Goal: Task Accomplishment & Management: Use online tool/utility

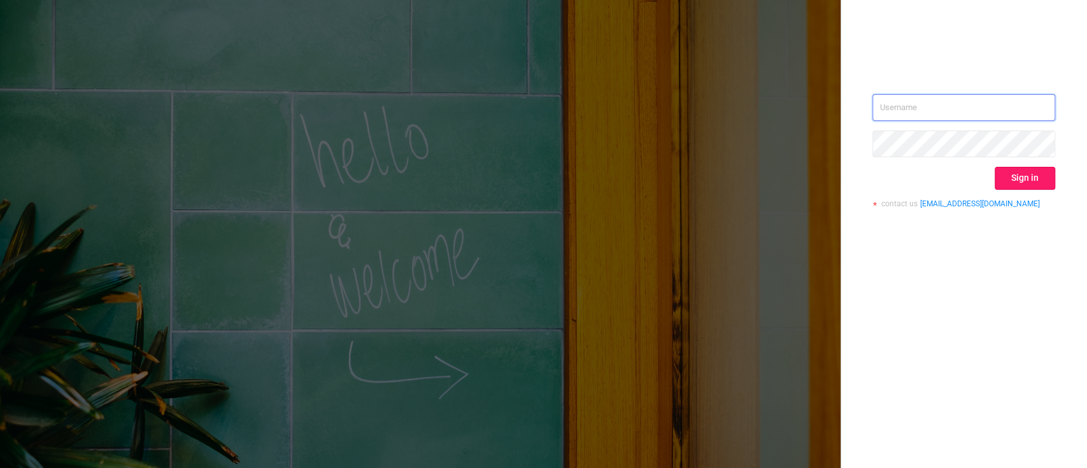
type input "o.kostromin@hybrid.ai"
click at [1031, 181] on button "Sign in" at bounding box center [1024, 178] width 60 height 23
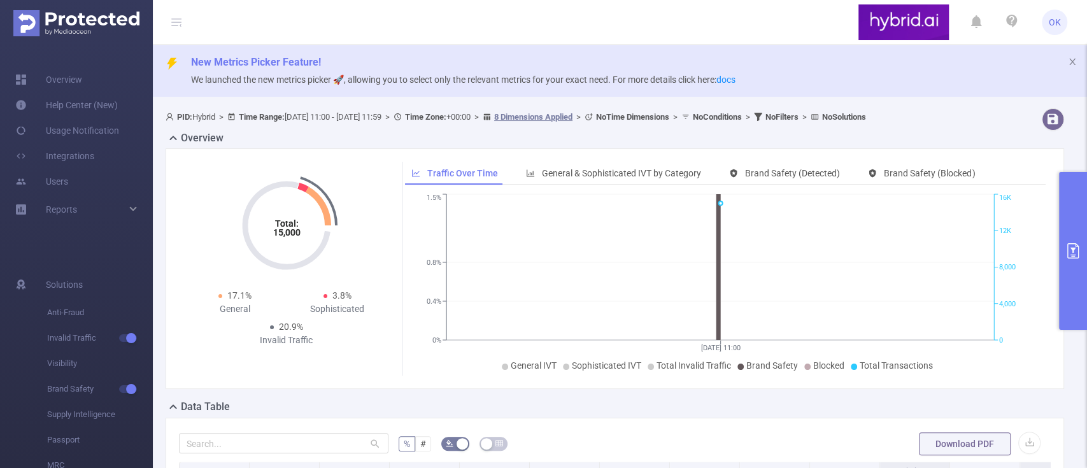
click at [1075, 229] on button "primary" at bounding box center [1073, 251] width 28 height 158
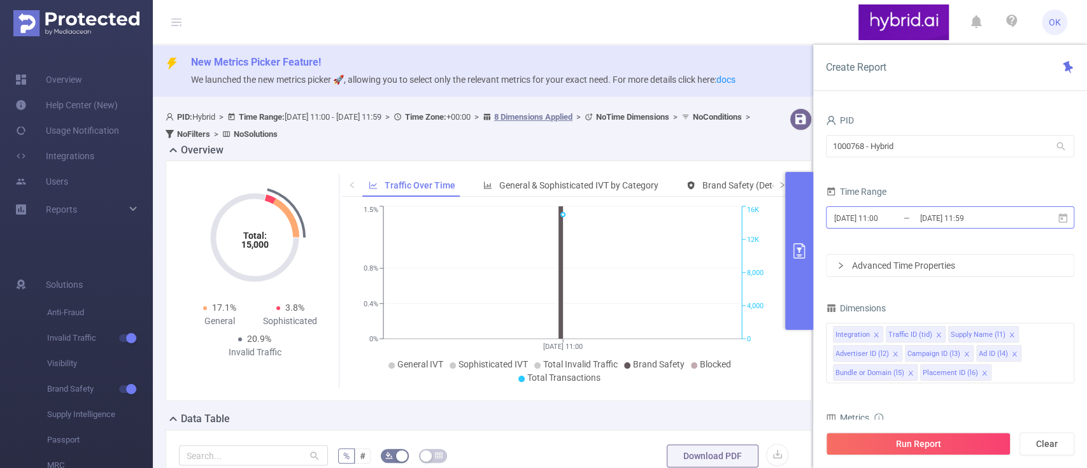
click at [1008, 219] on input "[DATE] 11:59" at bounding box center [970, 217] width 103 height 17
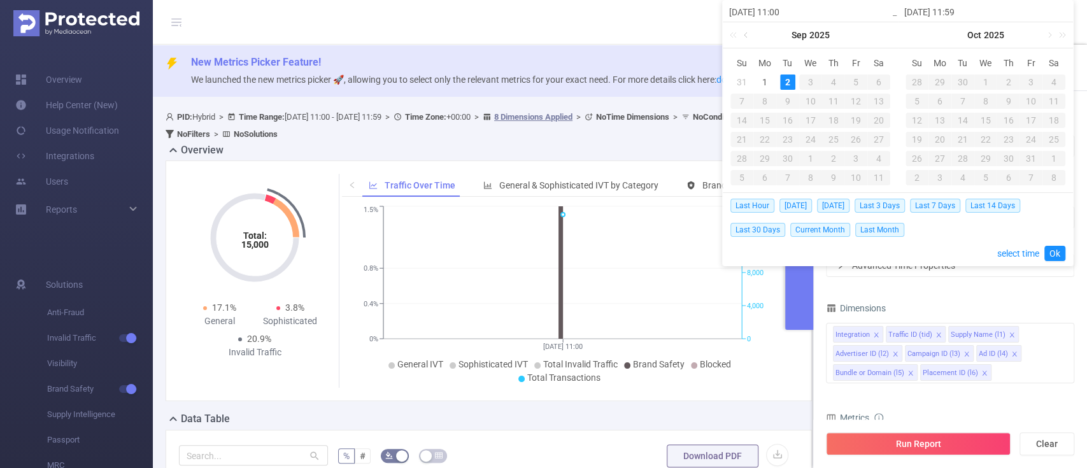
click at [745, 33] on link at bounding box center [746, 34] width 11 height 25
click at [935, 84] on div "1" at bounding box center [939, 81] width 15 height 15
click at [958, 84] on div "2" at bounding box center [962, 81] width 15 height 15
type input "[DATE] 11:00"
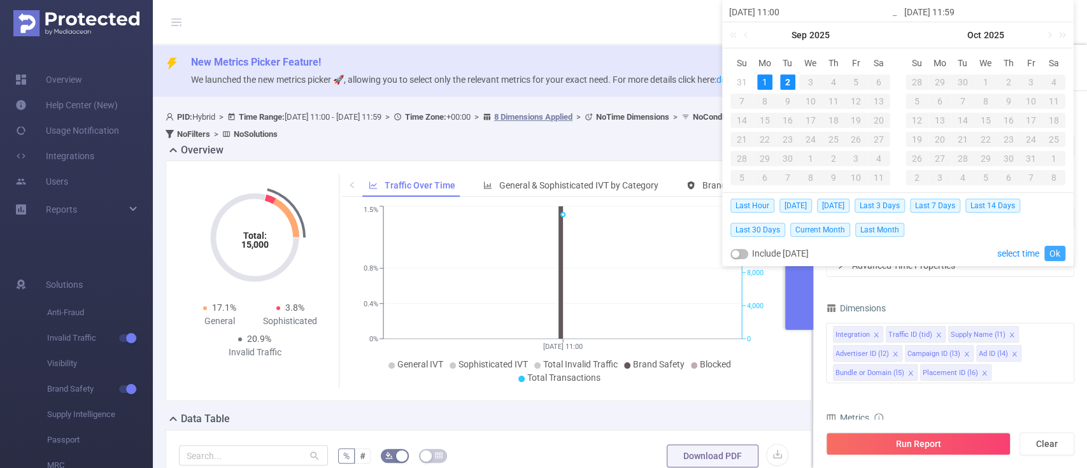
click at [1054, 254] on link "Ok" at bounding box center [1054, 253] width 21 height 15
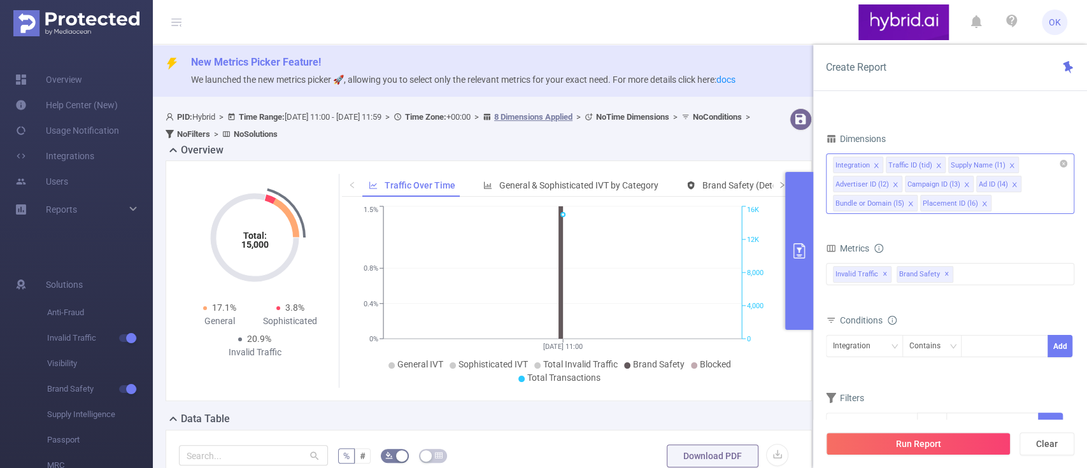
click at [875, 164] on icon "icon: close" at bounding box center [876, 165] width 6 height 6
click at [882, 166] on icon "icon: close" at bounding box center [885, 165] width 6 height 6
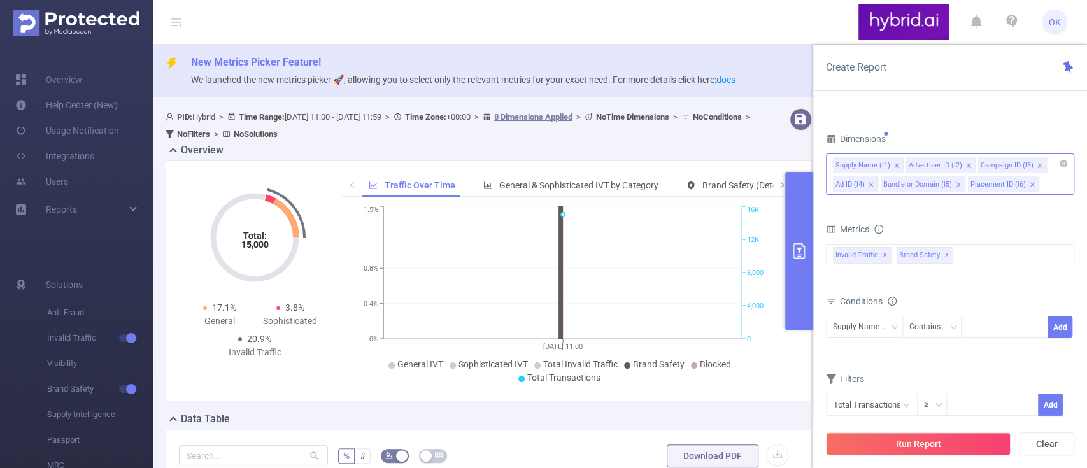
click at [868, 184] on icon "icon: close" at bounding box center [871, 184] width 6 height 6
click at [981, 183] on icon "icon: close" at bounding box center [984, 184] width 6 height 6
click at [979, 253] on div "Invalid Traffic ✕ Brand Safety ✕" at bounding box center [950, 255] width 248 height 22
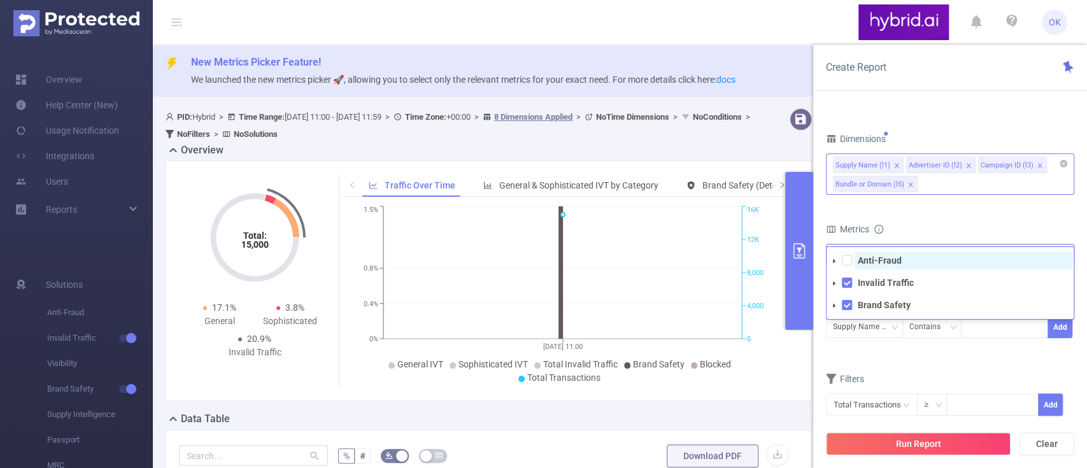
drag, startPoint x: 876, startPoint y: 264, endPoint x: 968, endPoint y: 215, distance: 104.5
click at [876, 264] on strong "Anti-Fraud" at bounding box center [880, 260] width 44 height 10
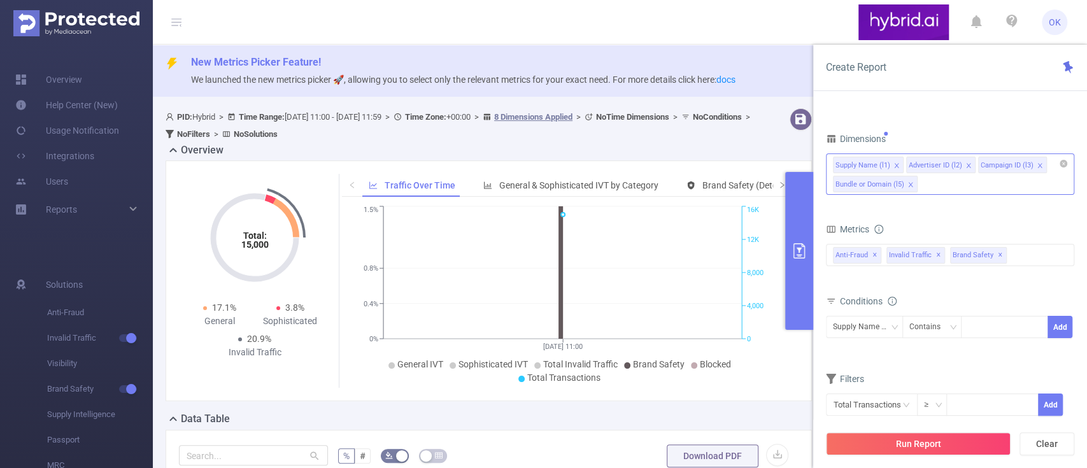
click at [997, 213] on form "Dimensions Supply Name (l1) Advertiser ID (l2) Campaign ID (l3) Bundle or Domai…" at bounding box center [950, 281] width 248 height 302
click at [894, 326] on icon "icon: down" at bounding box center [894, 327] width 8 height 8
drag, startPoint x: 866, startPoint y: 369, endPoint x: 901, endPoint y: 373, distance: 35.9
click at [867, 369] on li "Advertiser ID (l2)" at bounding box center [875, 373] width 101 height 20
click at [1010, 331] on div at bounding box center [1004, 326] width 73 height 21
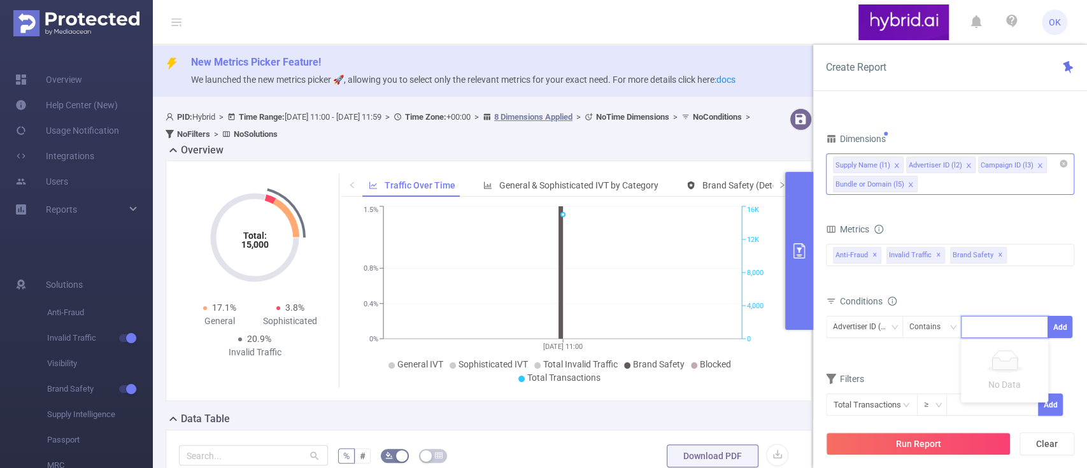
paste input "6874bba870e7b2c6b8398160"
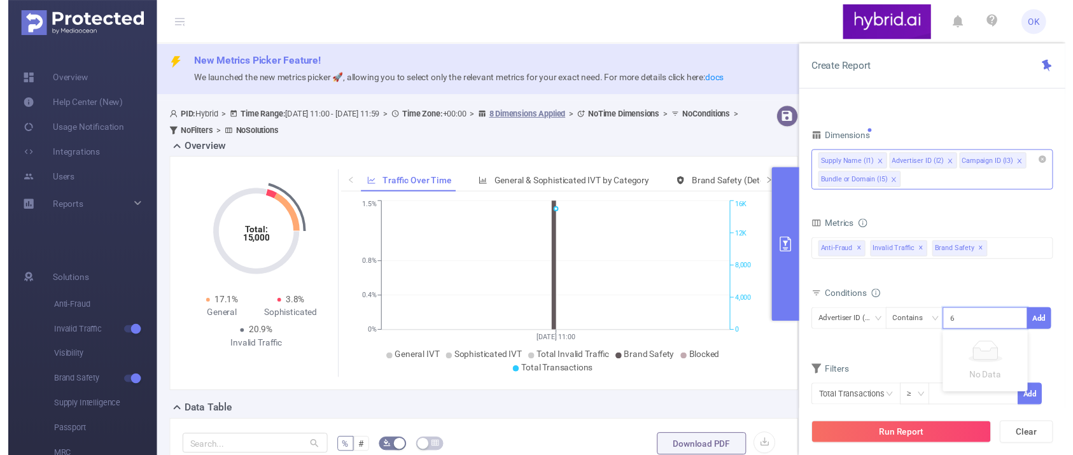
scroll to position [0, 31]
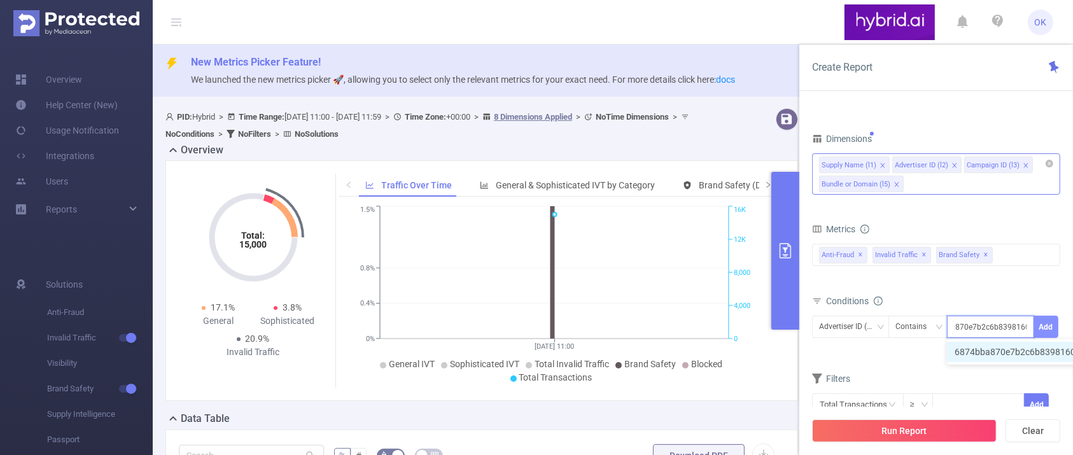
type input "6874bba870e7b2c6b8398160"
click at [1054, 323] on button "Add" at bounding box center [1046, 327] width 25 height 22
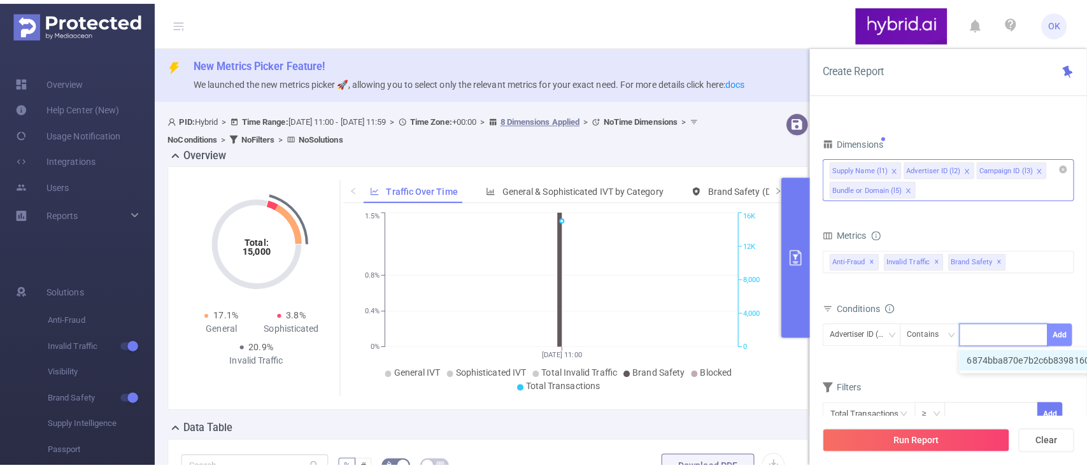
scroll to position [0, 0]
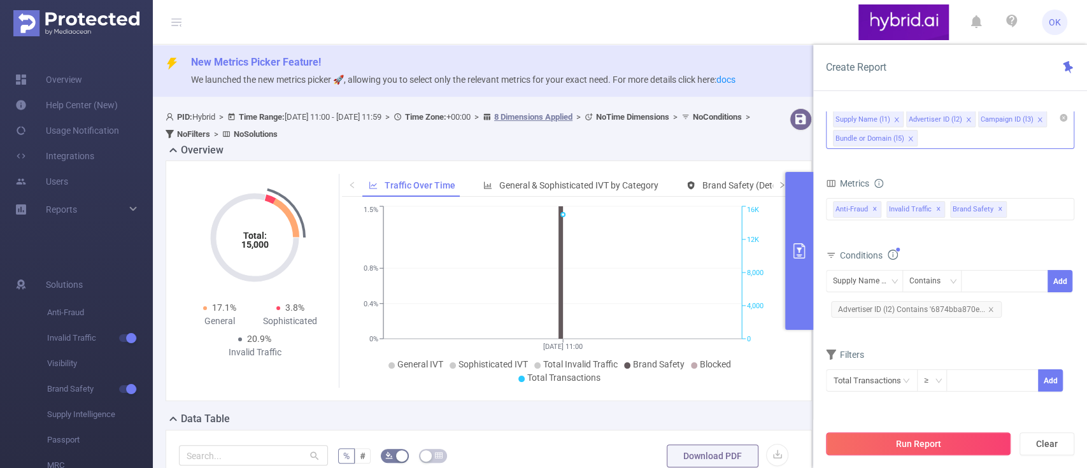
click at [917, 439] on button "Run Report" at bounding box center [918, 443] width 185 height 23
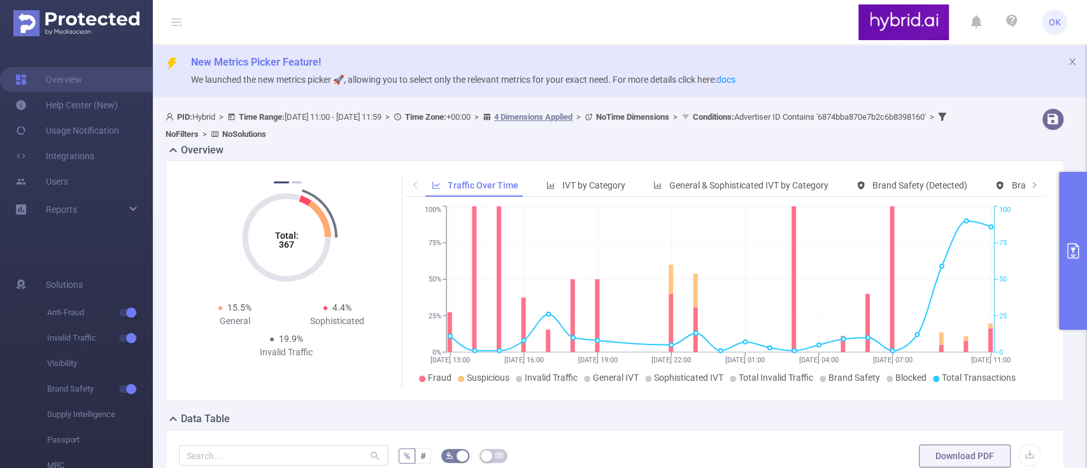
drag, startPoint x: 1070, startPoint y: 271, endPoint x: 1068, endPoint y: 253, distance: 17.2
click at [1070, 271] on button "primary" at bounding box center [1073, 251] width 28 height 158
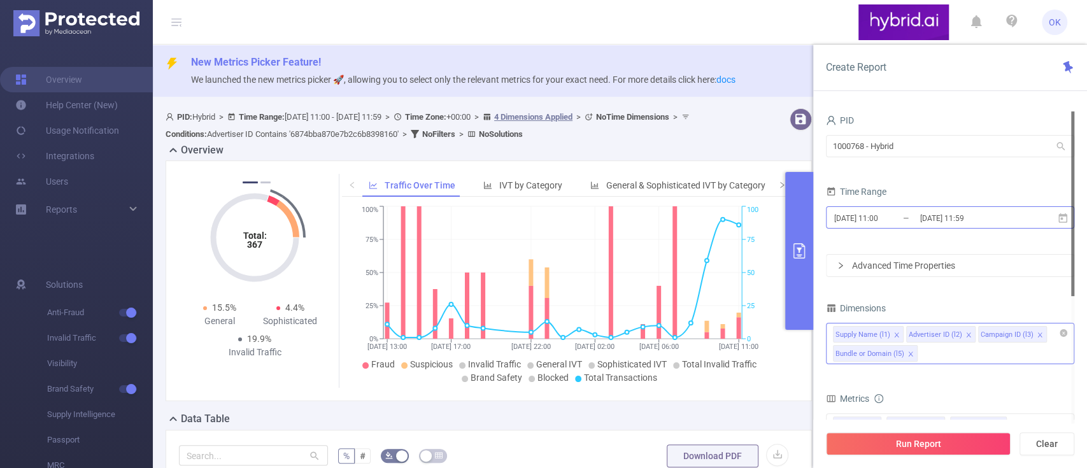
click at [1017, 221] on input "[DATE] 11:59" at bounding box center [970, 217] width 103 height 17
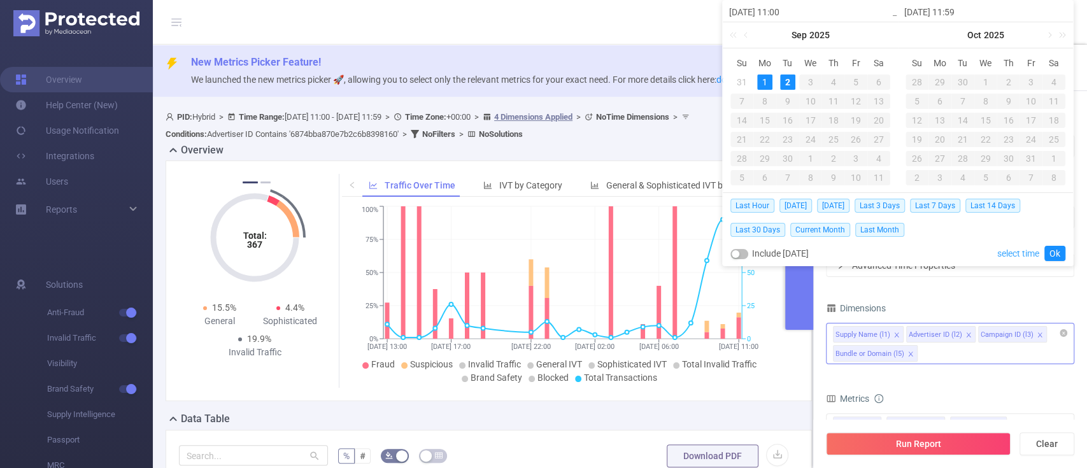
click at [1009, 254] on link "select time" at bounding box center [1018, 253] width 42 height 24
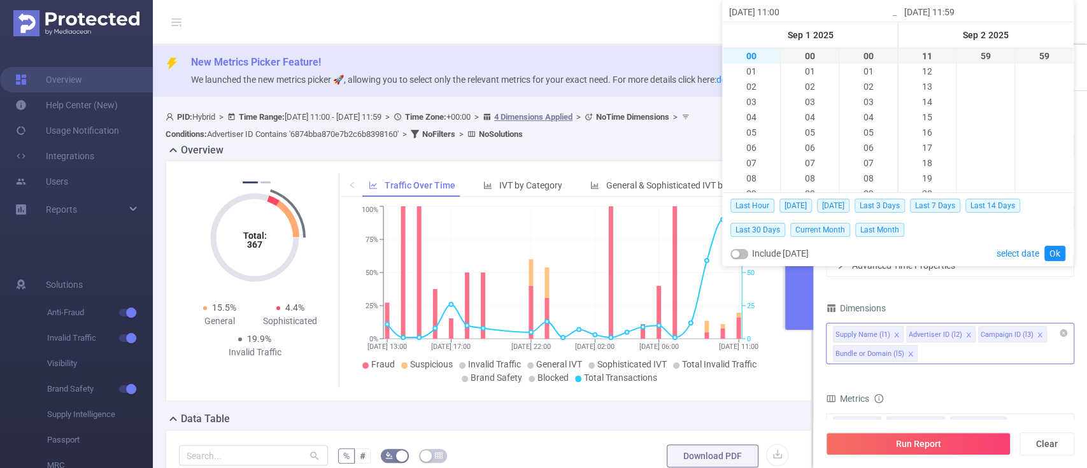
click at [750, 53] on li "00" at bounding box center [751, 55] width 57 height 15
type input "[DATE] 00:00"
click at [925, 137] on li "23" at bounding box center [926, 141] width 57 height 15
type input "[DATE] 23:59"
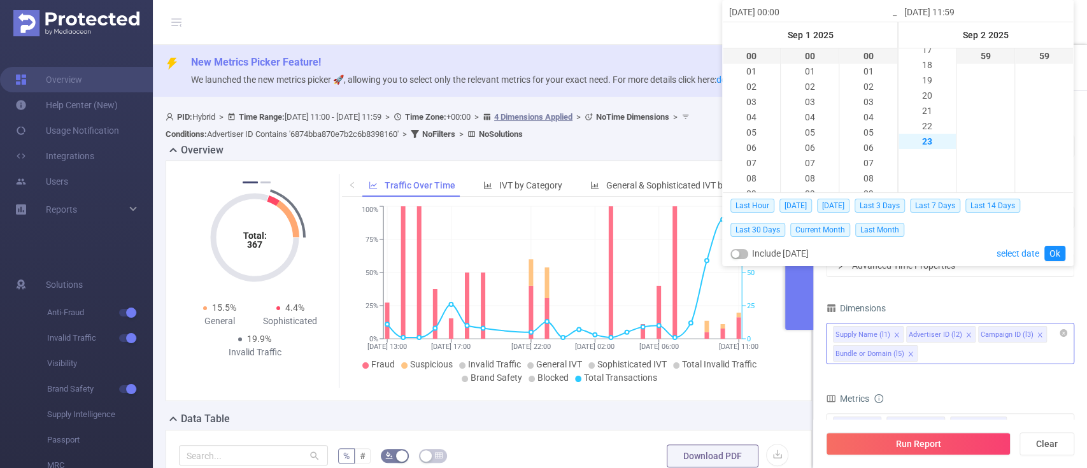
type input "[DATE] 23:59"
drag, startPoint x: 1059, startPoint y: 249, endPoint x: 1054, endPoint y: 259, distance: 11.4
click at [1058, 249] on link "Ok" at bounding box center [1054, 253] width 21 height 15
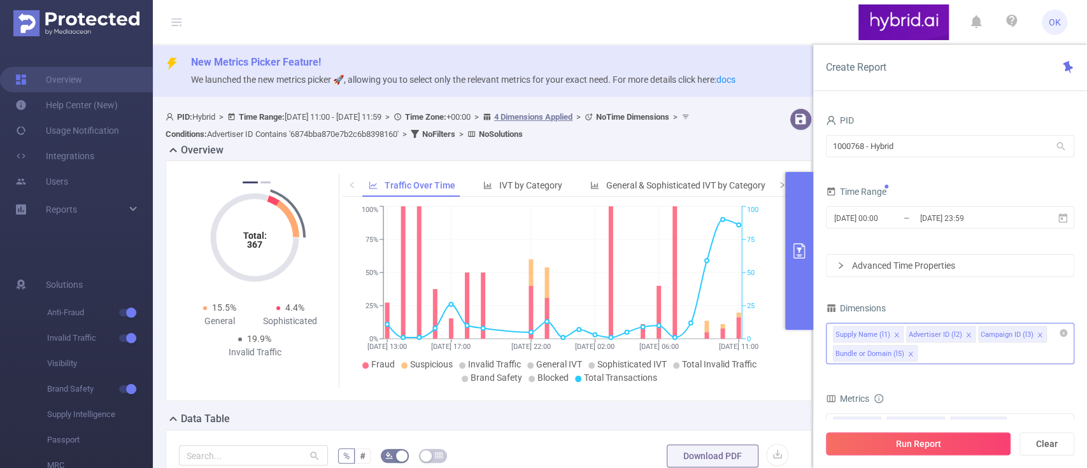
click at [935, 441] on button "Run Report" at bounding box center [918, 443] width 185 height 23
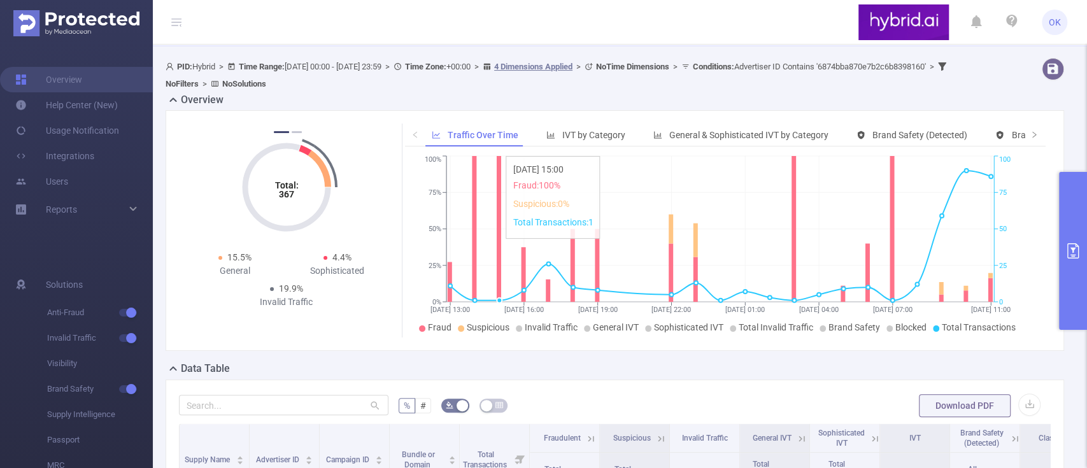
scroll to position [85, 0]
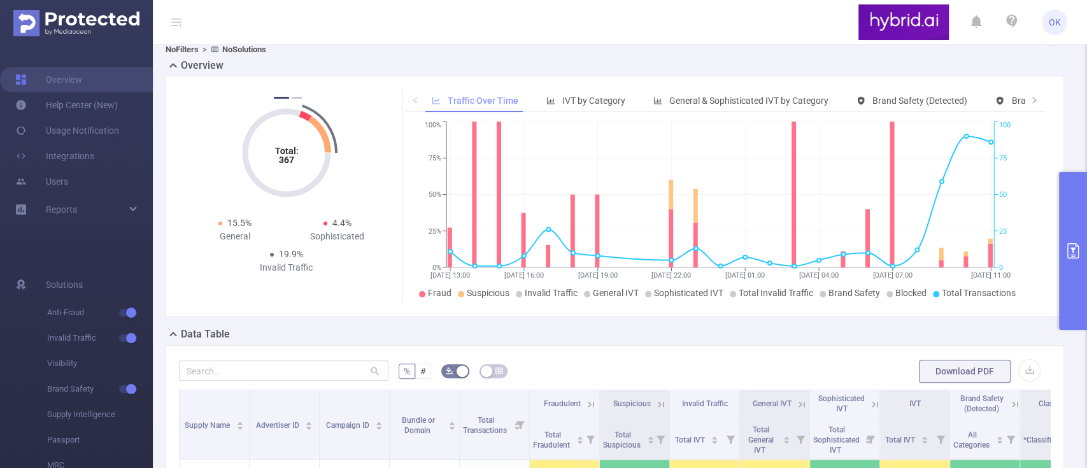
click at [460, 99] on span "Traffic Over Time" at bounding box center [483, 100] width 71 height 10
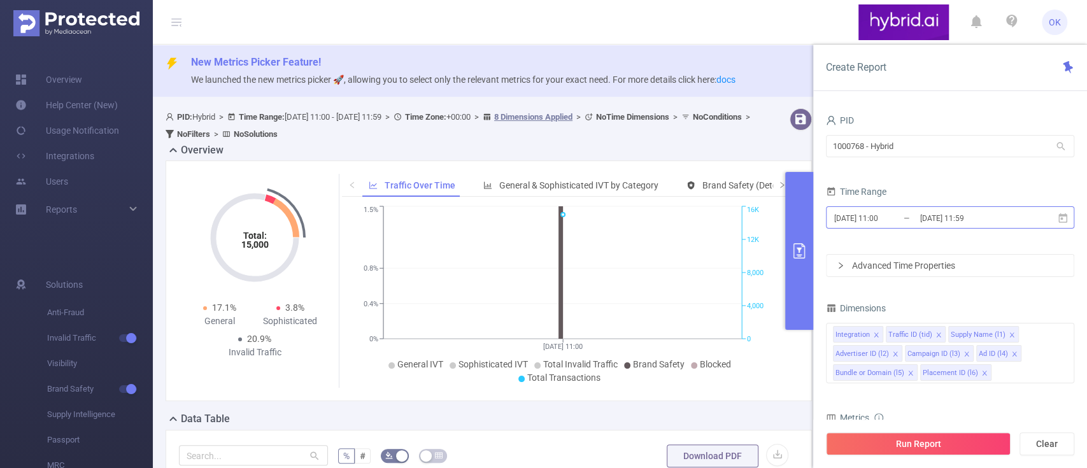
click at [1017, 220] on input "[DATE] 11:59" at bounding box center [970, 217] width 103 height 17
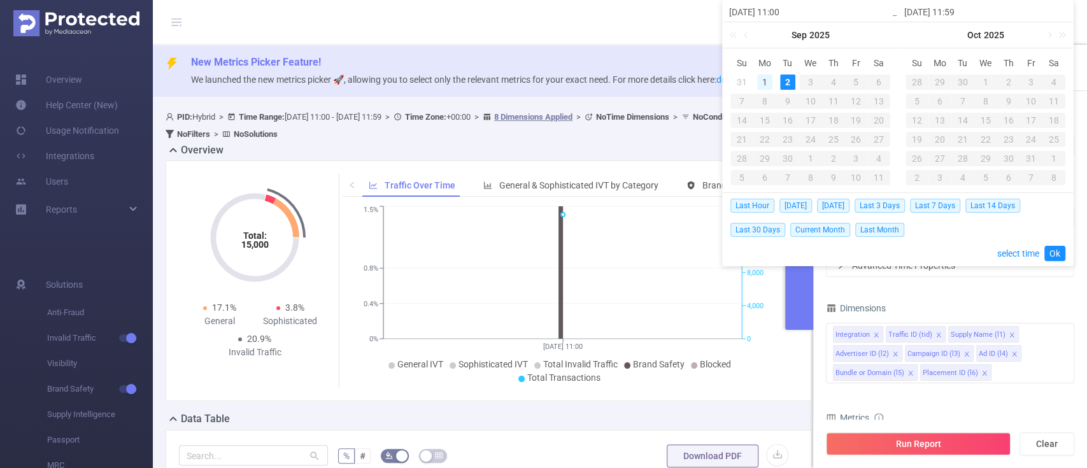
click at [767, 81] on div "1" at bounding box center [764, 81] width 15 height 15
drag, startPoint x: 788, startPoint y: 81, endPoint x: 815, endPoint y: 96, distance: 31.4
click at [788, 81] on div "2" at bounding box center [787, 81] width 15 height 15
type input "[DATE] 11:00"
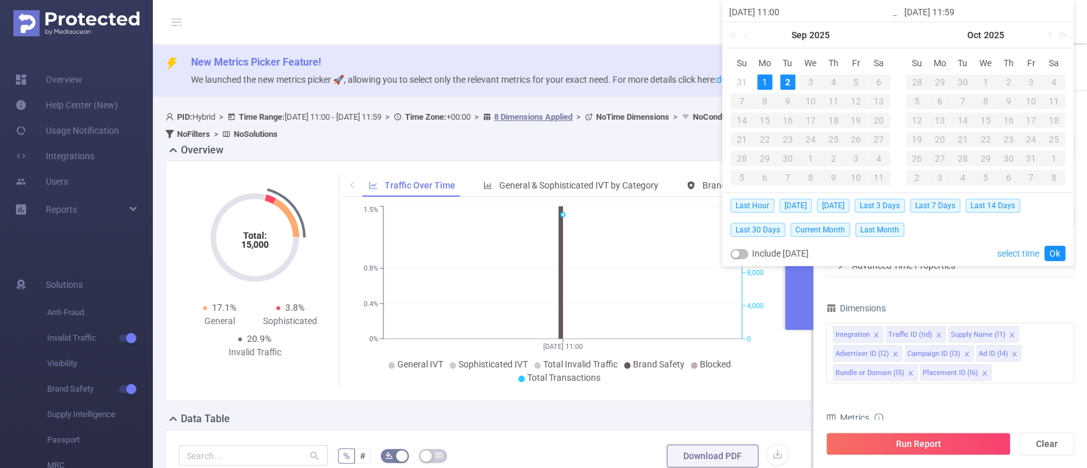
click at [1010, 252] on link "select time" at bounding box center [1018, 253] width 42 height 24
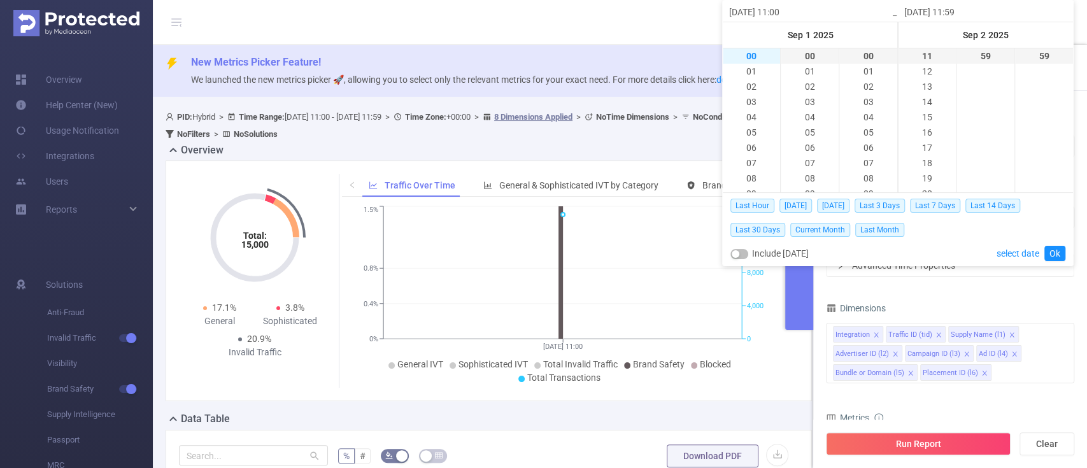
click at [754, 57] on li "00" at bounding box center [751, 55] width 57 height 15
type input "[DATE] 00:00"
click at [922, 136] on li "23" at bounding box center [926, 141] width 57 height 15
type input "[DATE] 23:59"
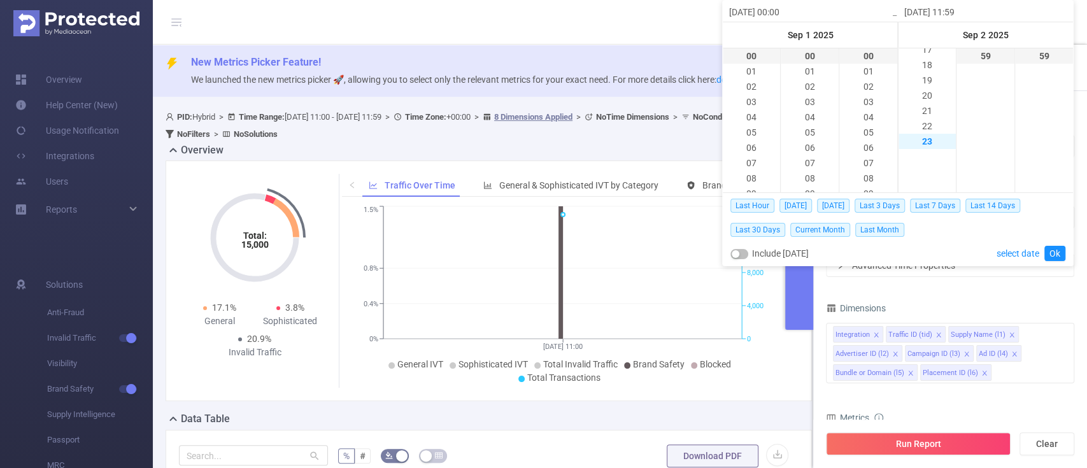
type input "[DATE] 23:59"
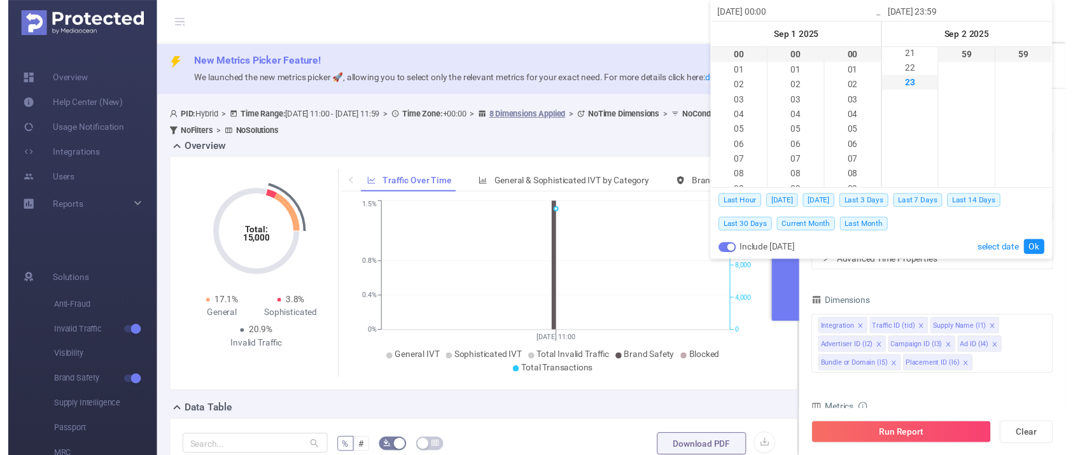
scroll to position [351, 0]
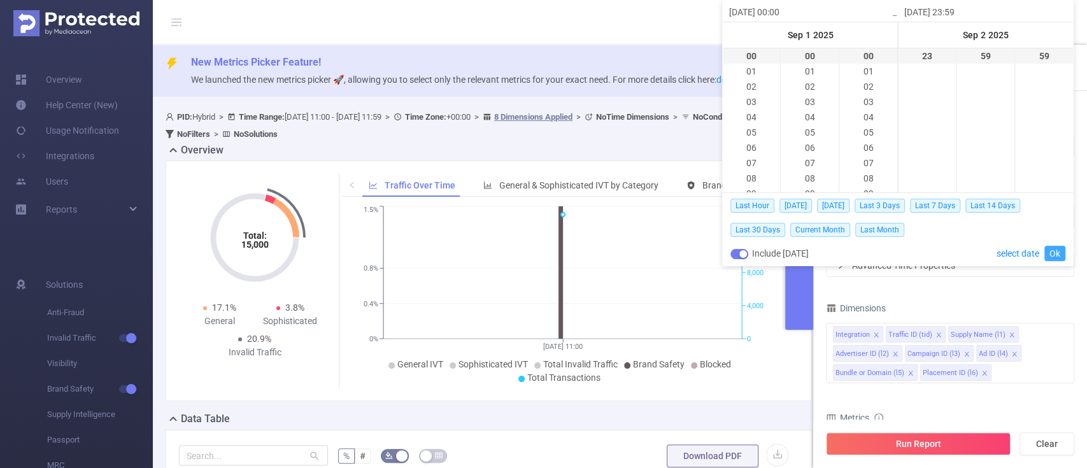
click at [1054, 253] on link "Ok" at bounding box center [1054, 253] width 21 height 15
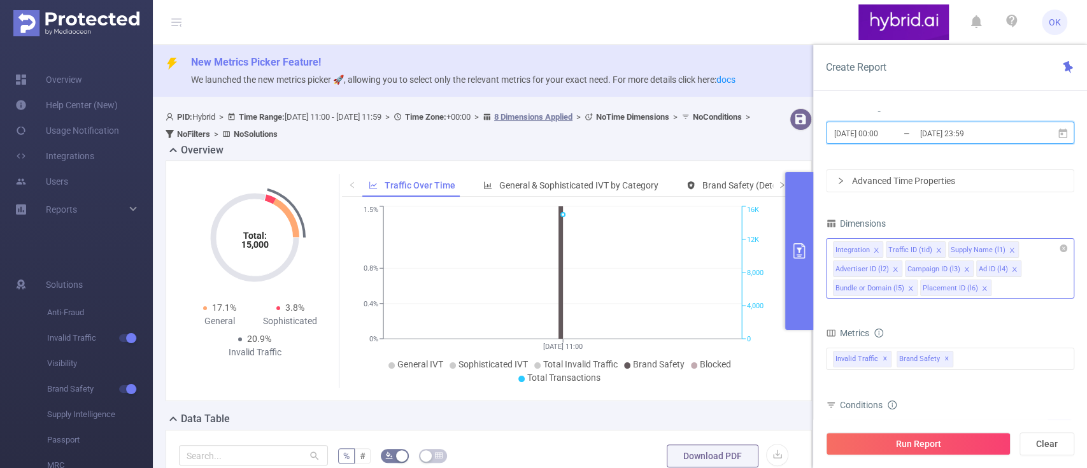
click at [873, 248] on icon "icon: close" at bounding box center [875, 250] width 4 height 4
click at [884, 251] on icon "icon: close" at bounding box center [885, 250] width 4 height 4
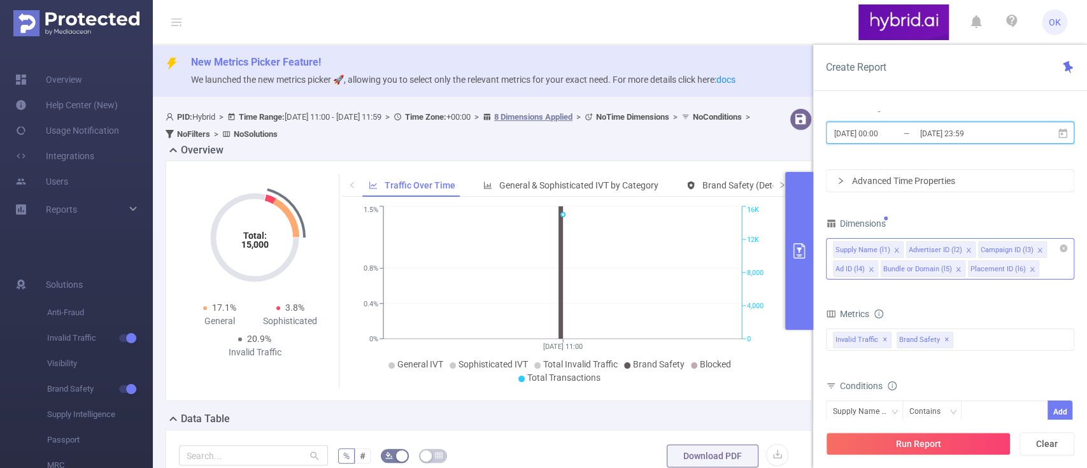
click at [872, 272] on icon "icon: close" at bounding box center [871, 270] width 6 height 8
drag, startPoint x: 981, startPoint y: 269, endPoint x: 983, endPoint y: 276, distance: 7.3
click at [982, 269] on icon "icon: close" at bounding box center [984, 269] width 6 height 6
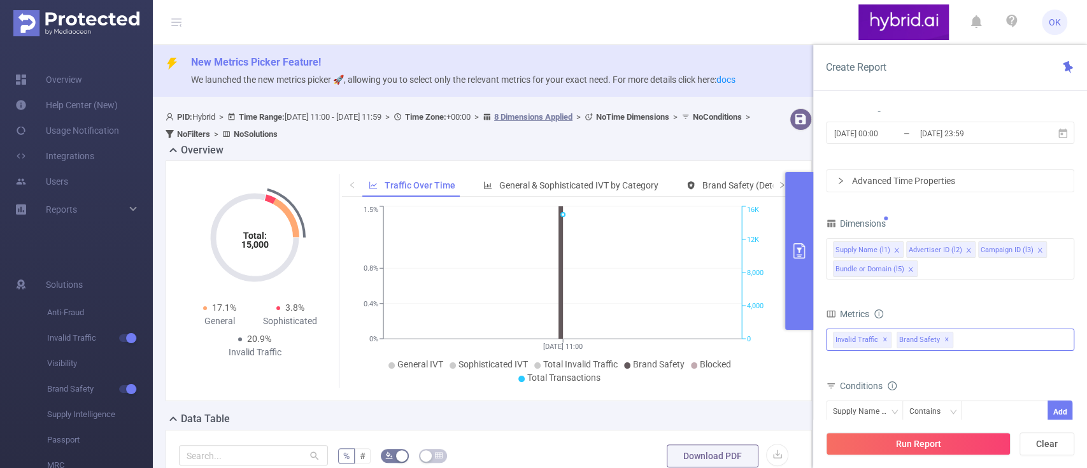
click at [976, 344] on div "Invalid Traffic ✕ Brand Safety ✕" at bounding box center [950, 340] width 248 height 22
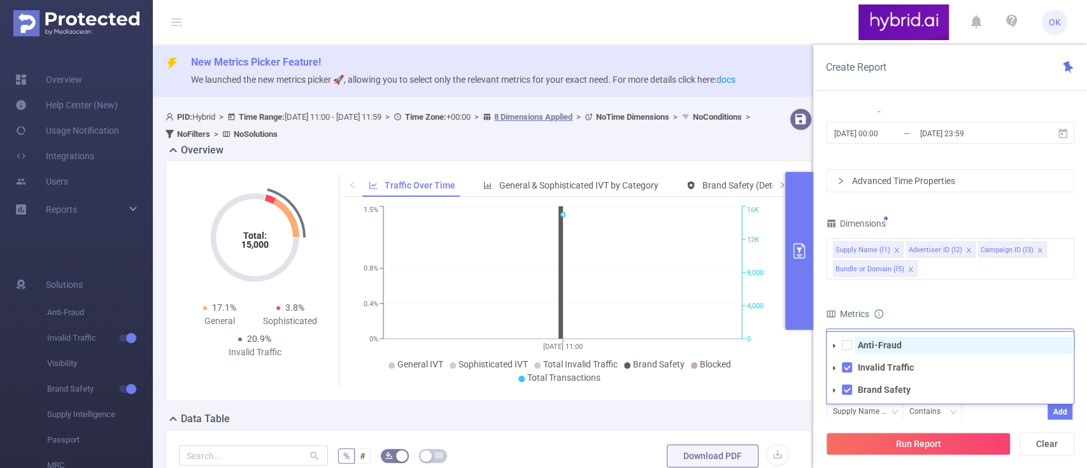
click at [910, 346] on span "Anti-Fraud" at bounding box center [963, 345] width 218 height 17
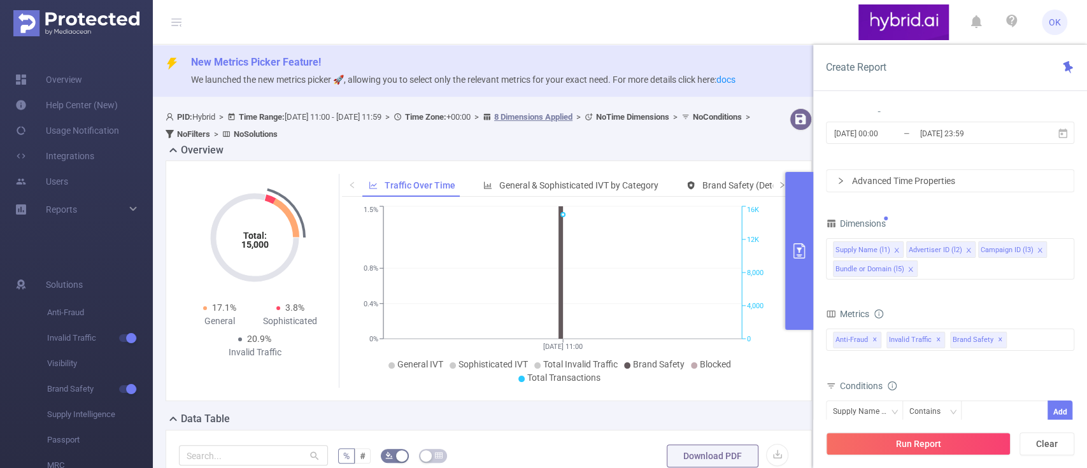
click at [994, 300] on form "Dimensions Supply Name (l1) Advertiser ID (l2) Campaign ID (l3) Bundle or Domai…" at bounding box center [950, 366] width 248 height 302
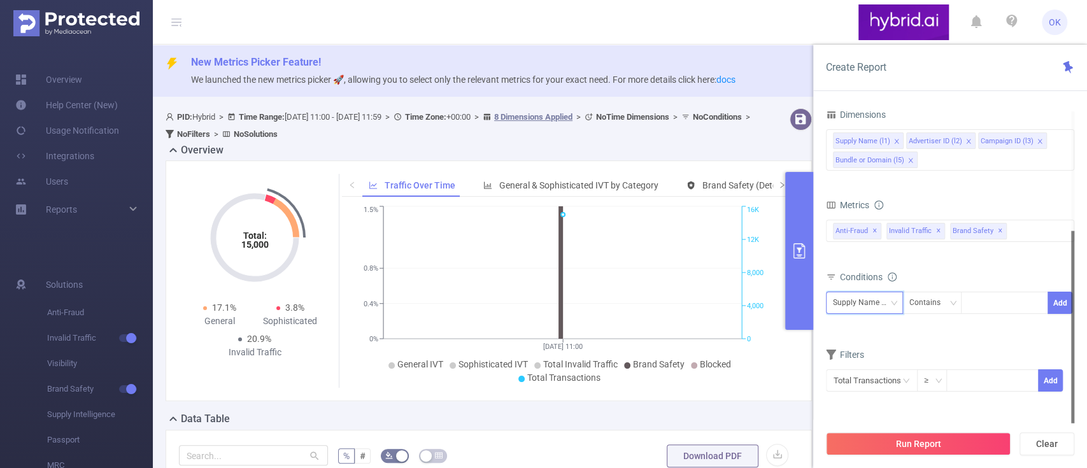
click at [888, 304] on div "Supply Name (l1)" at bounding box center [864, 302] width 63 height 21
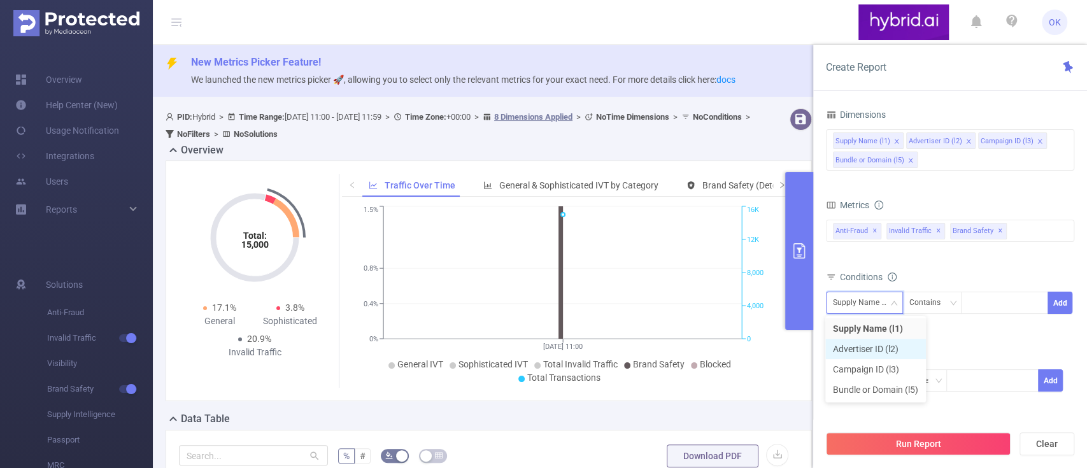
click at [872, 351] on li "Advertiser ID (l2)" at bounding box center [875, 349] width 101 height 20
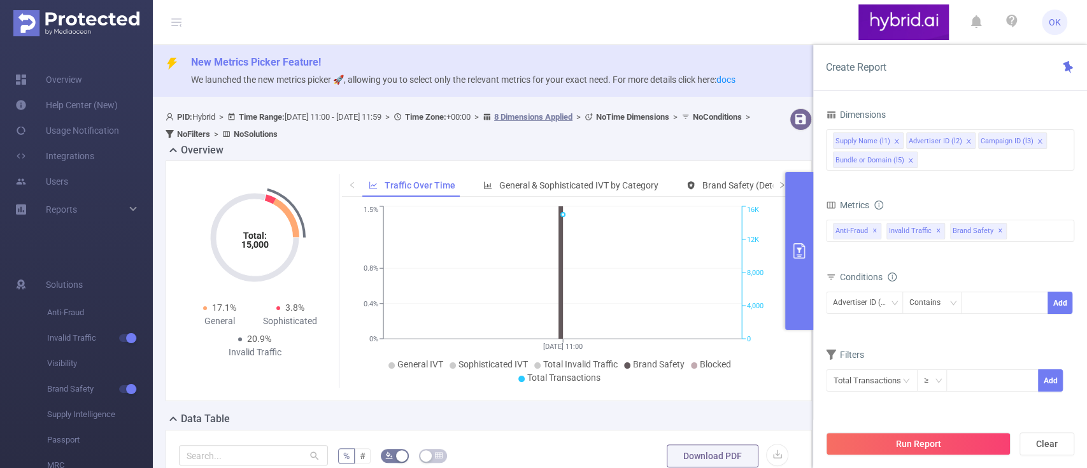
click at [1008, 314] on div "Advertiser ID (l2) Contains Add" at bounding box center [950, 306] width 248 height 29
click at [1003, 304] on div at bounding box center [1004, 302] width 73 height 21
paste input "65159ede7bc72f342ca5da16"
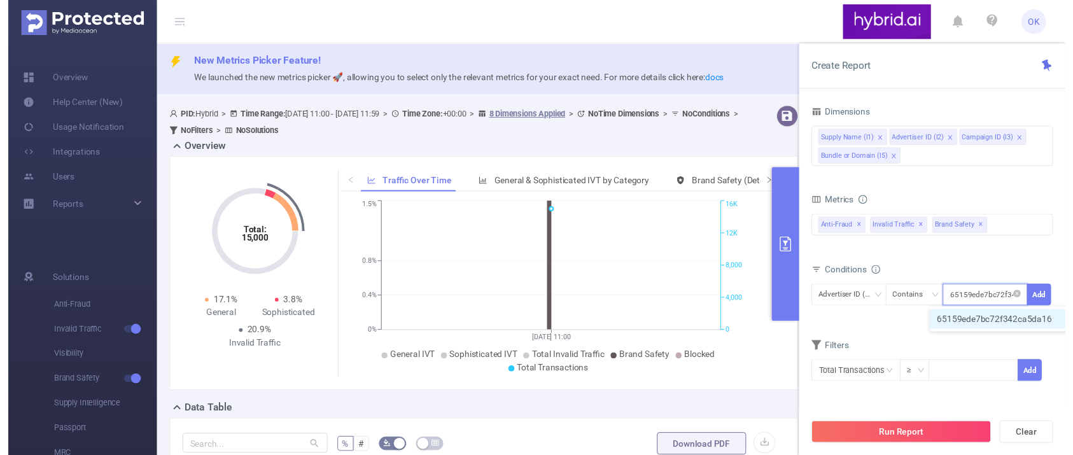
scroll to position [0, 28]
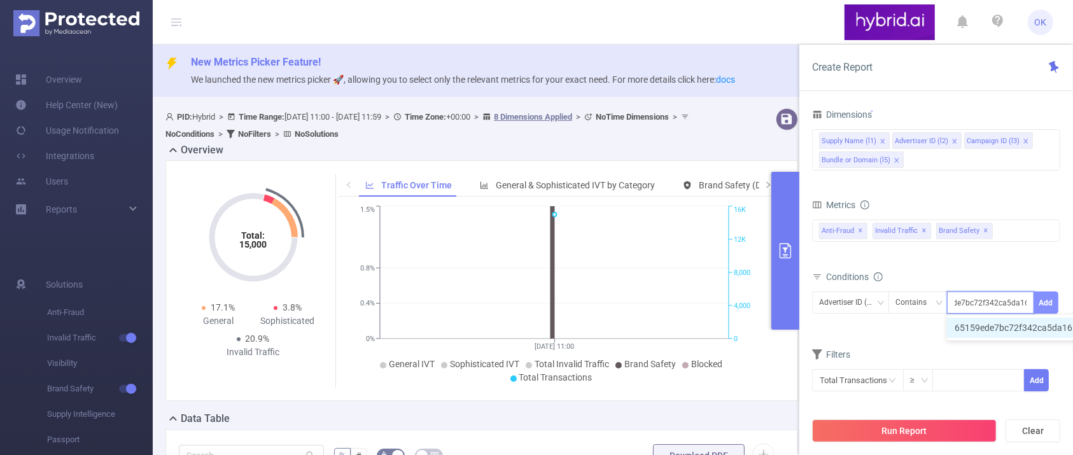
type input "65159ede7bc72f342ca5da16"
click at [1044, 303] on button "Add" at bounding box center [1046, 303] width 25 height 22
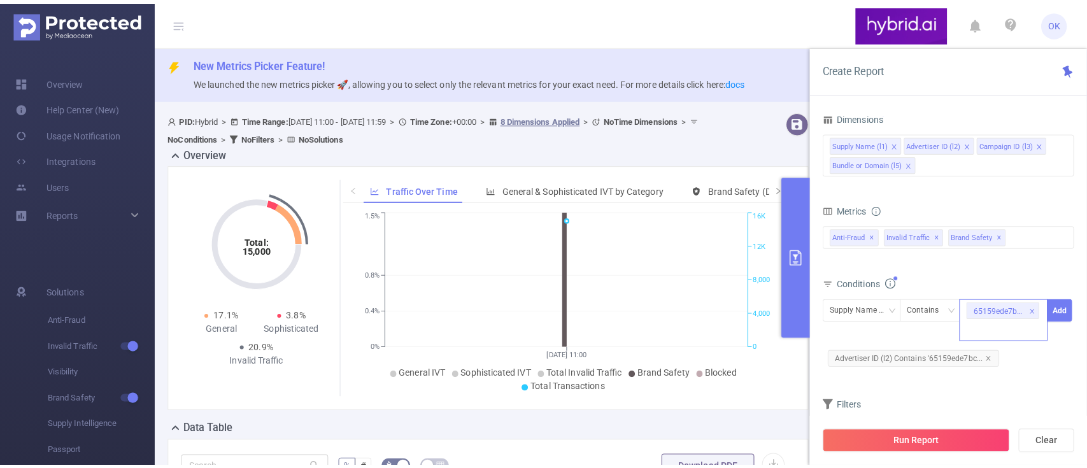
scroll to position [0, 0]
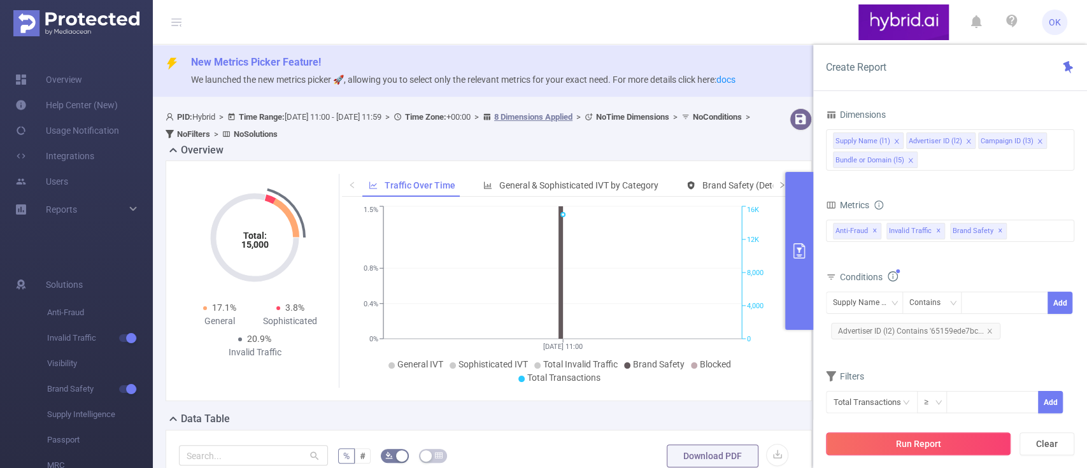
click at [916, 443] on button "Run Report" at bounding box center [918, 443] width 185 height 23
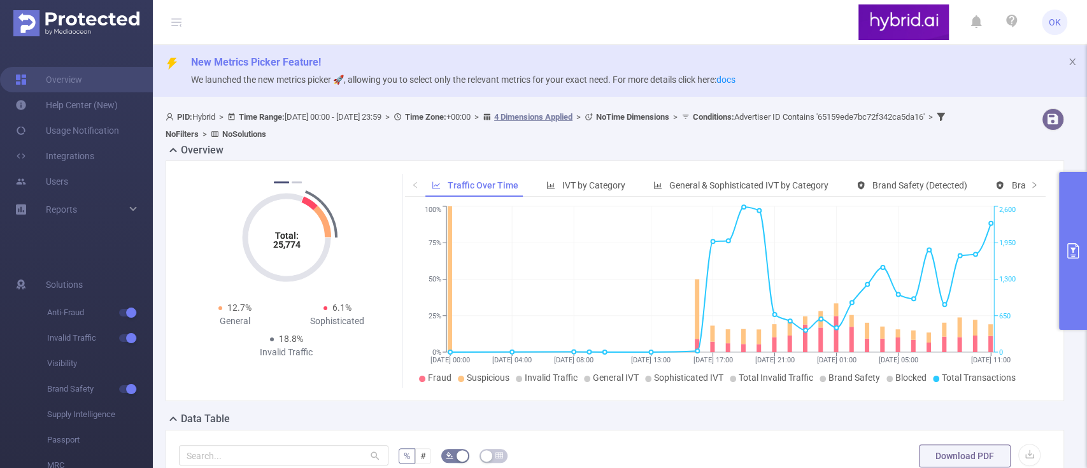
click at [1072, 239] on button "primary" at bounding box center [1073, 251] width 28 height 158
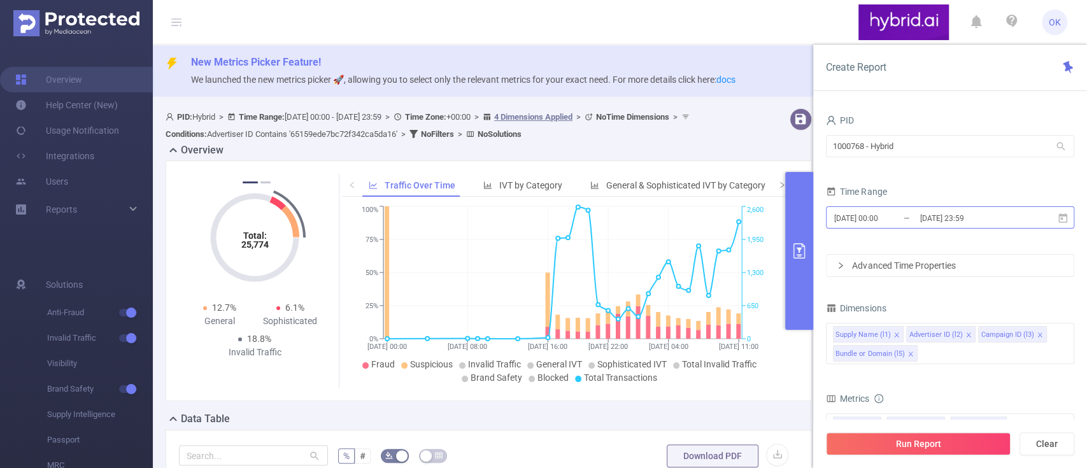
click at [1013, 213] on input "[DATE] 23:59" at bounding box center [970, 217] width 103 height 17
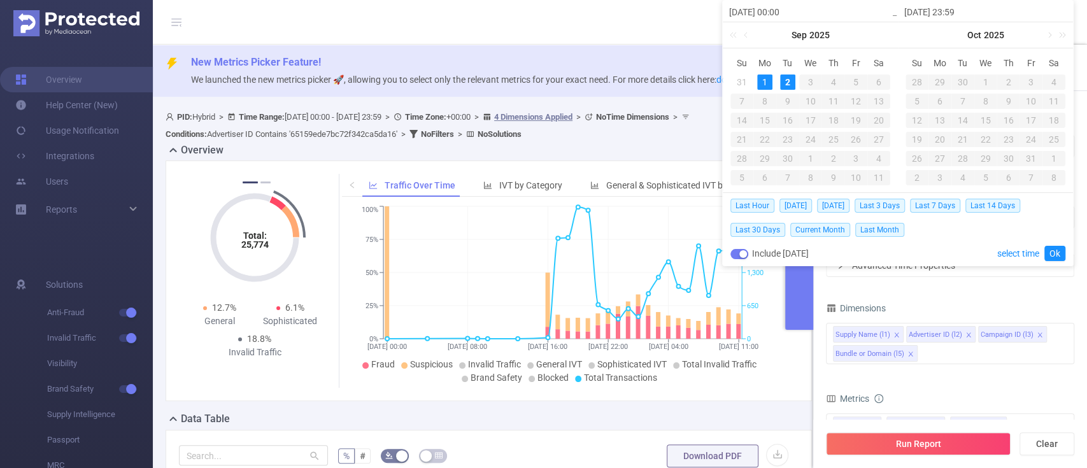
click at [990, 294] on div "PID 1000768 - Hybrid 1000768 - Hybrid Time Range [DATE] 00:00 _ [DATE] 23:59 Ad…" at bounding box center [950, 367] width 248 height 512
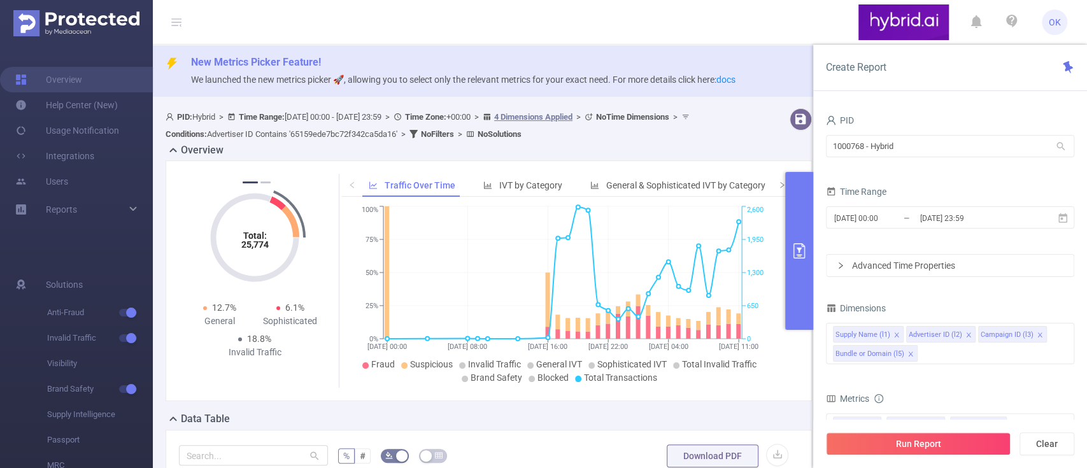
click at [910, 265] on div "Advanced Time Properties" at bounding box center [949, 266] width 247 height 22
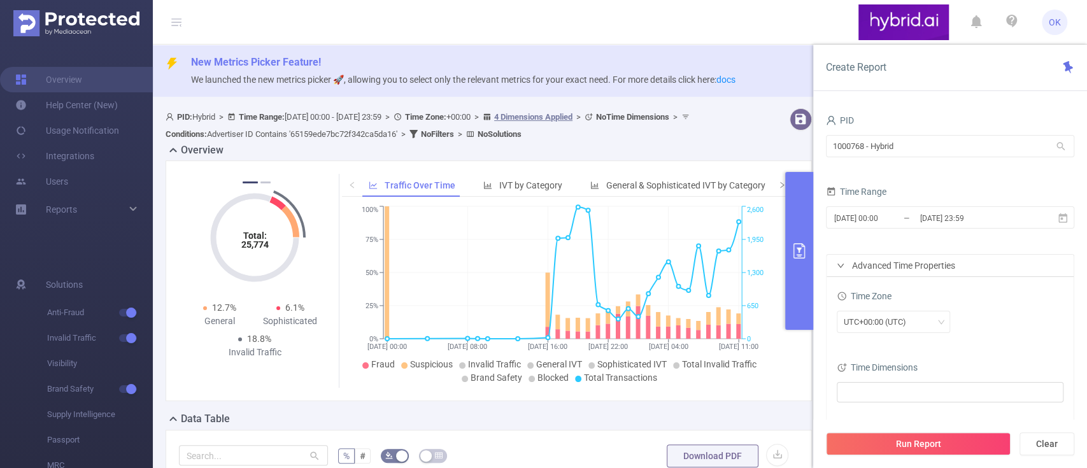
click at [1007, 241] on form "PID 1000768 - Hybrid 1000768 - Hybrid Time Range [DATE] 00:00 _ [DATE] 23:59 Ad…" at bounding box center [950, 269] width 248 height 317
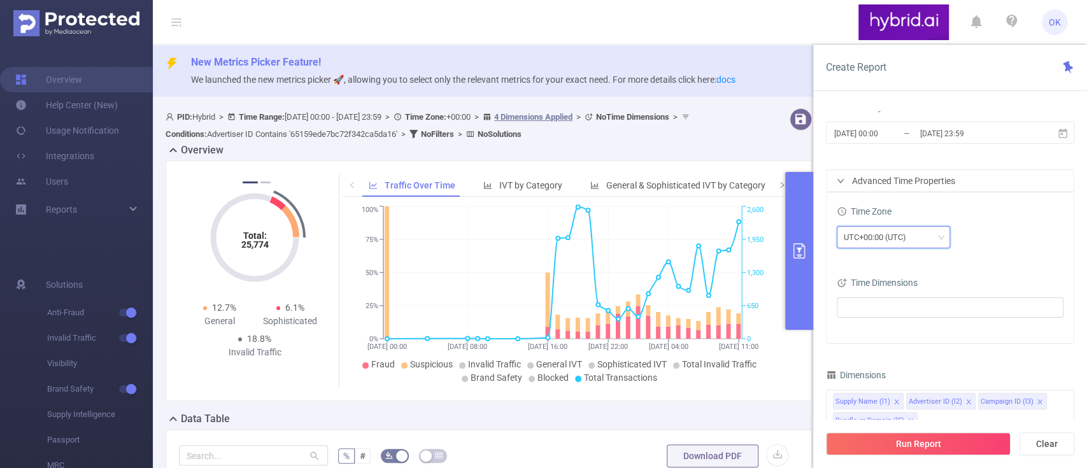
click at [899, 232] on div "UTC+00:00 (UTC)" at bounding box center [879, 237] width 71 height 21
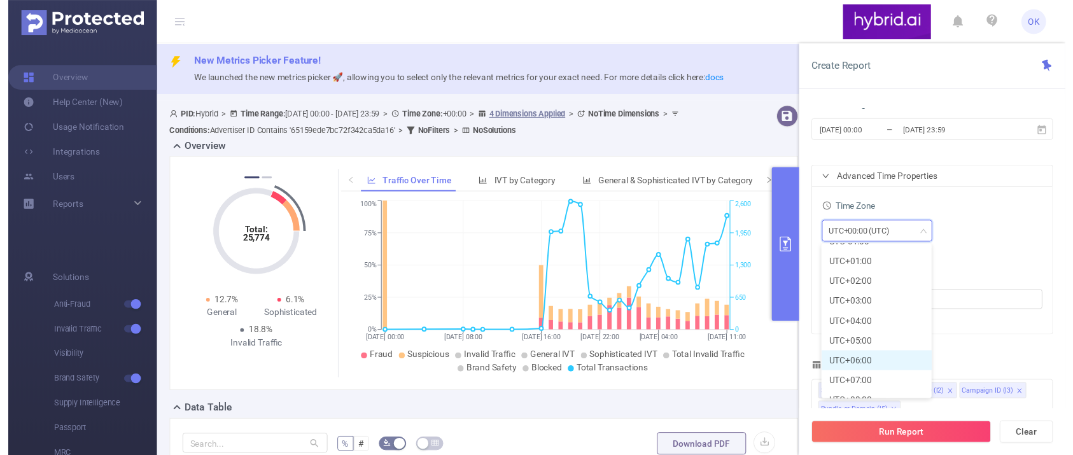
scroll to position [255, 0]
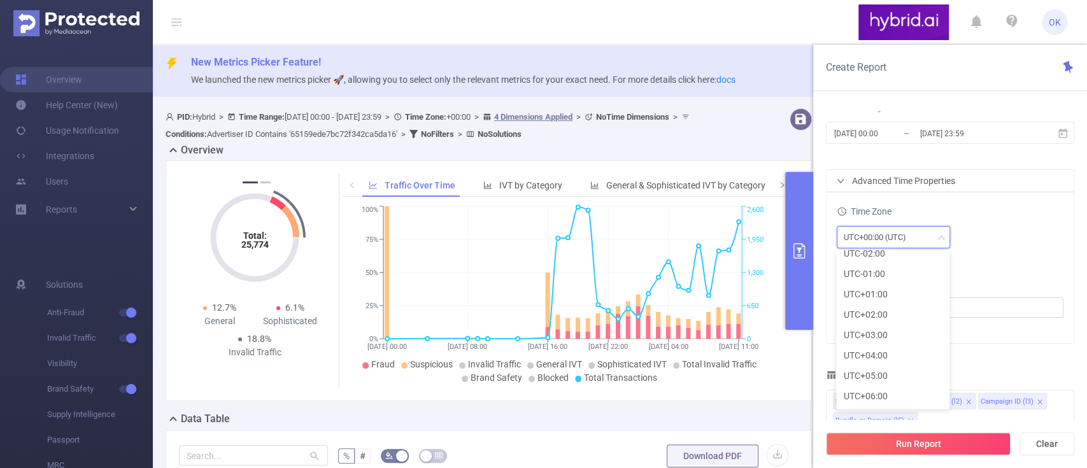
click at [1014, 227] on div "UTC+00:00 (UTC)" at bounding box center [950, 237] width 227 height 22
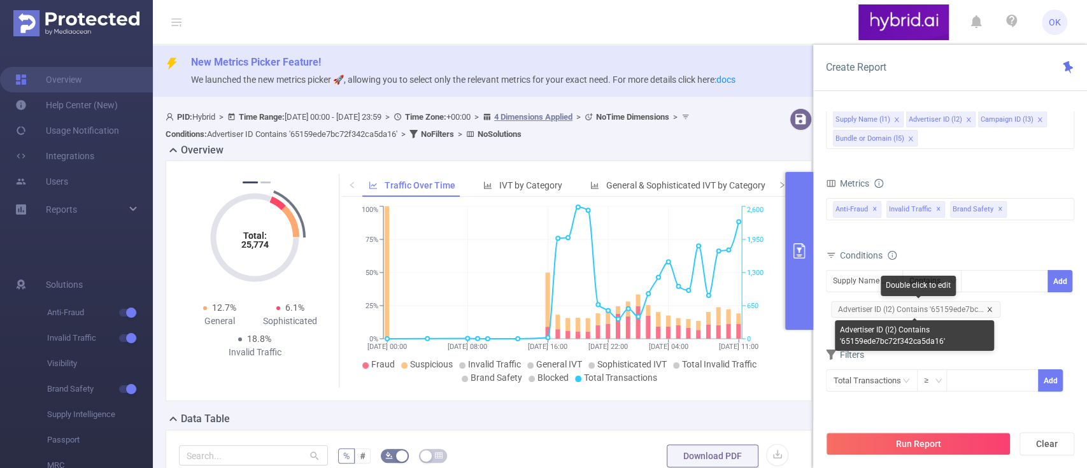
click at [987, 307] on icon "icon: close" at bounding box center [989, 309] width 6 height 6
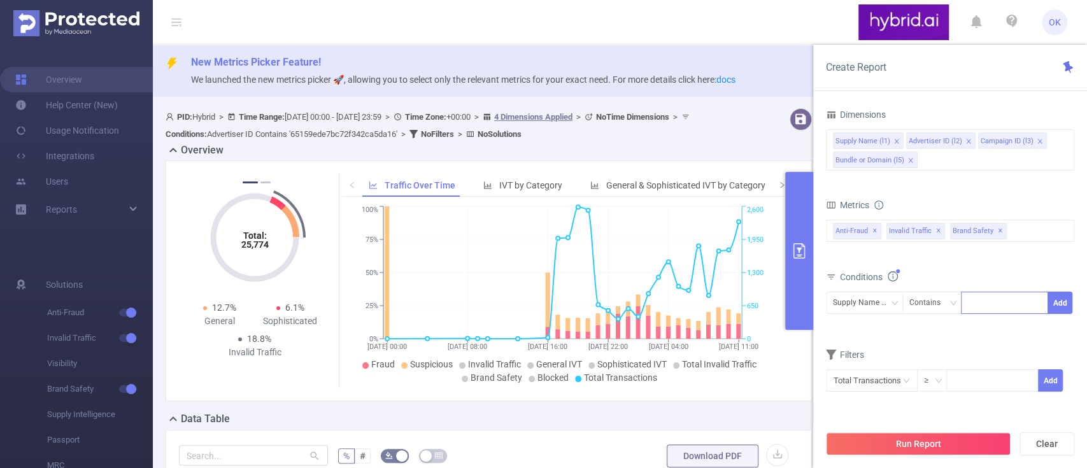
click at [989, 308] on div at bounding box center [1004, 302] width 73 height 21
paste input "6874bba870e7b2c6b8398160"
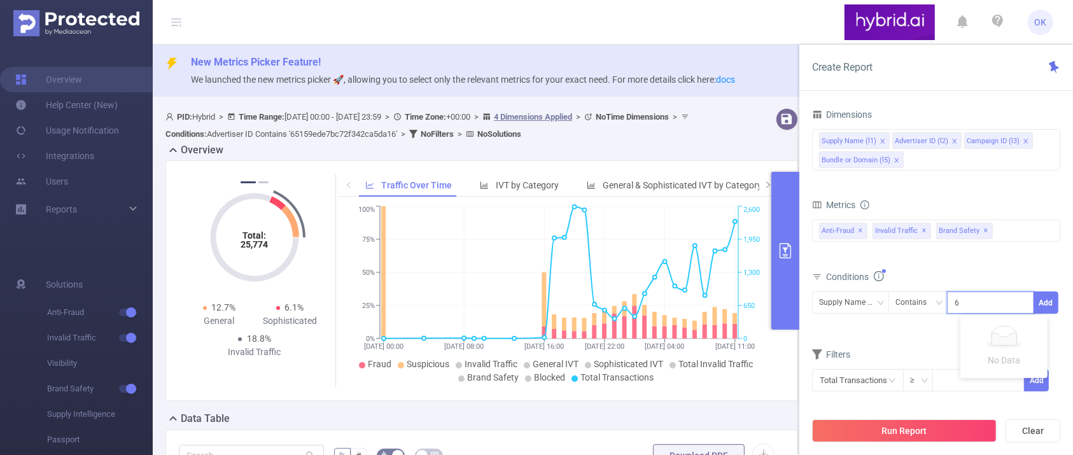
scroll to position [0, 31]
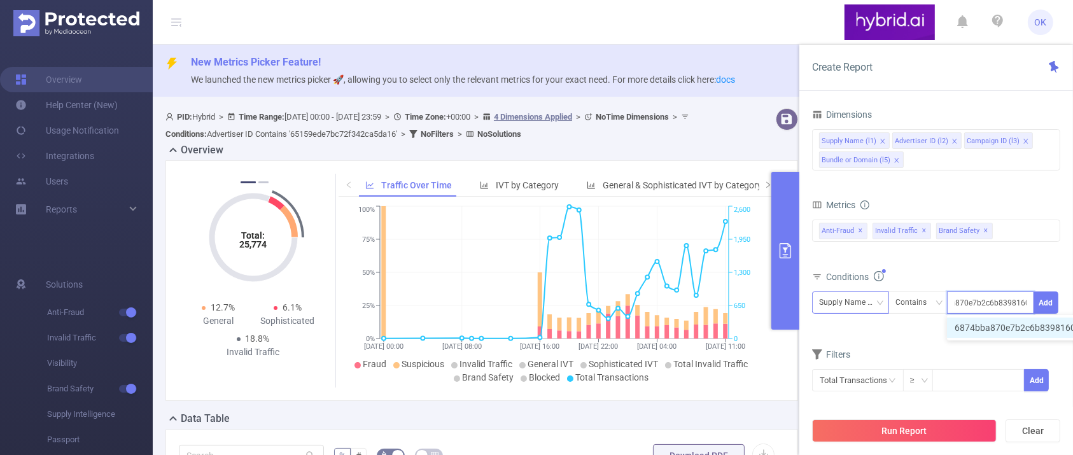
type input "6874bba870e7b2c6b8398160"
click at [870, 299] on div "Supply Name (l1)" at bounding box center [850, 302] width 63 height 21
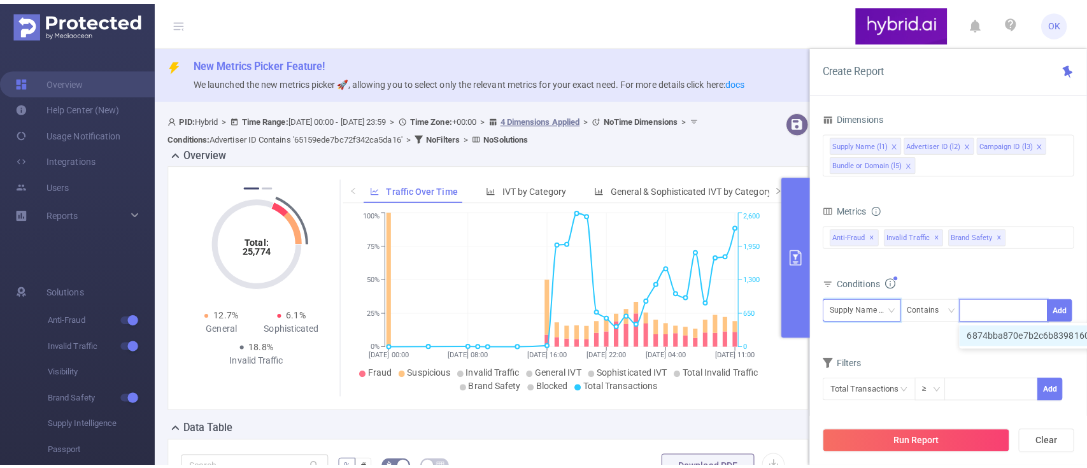
scroll to position [0, 0]
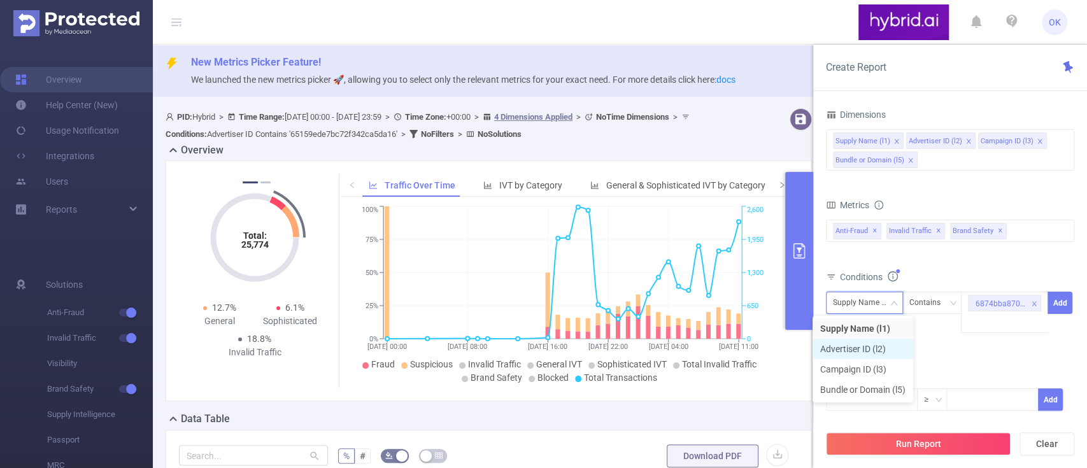
click at [858, 349] on li "Advertiser ID (l2)" at bounding box center [862, 349] width 101 height 20
click at [1063, 302] on button "Add" at bounding box center [1059, 303] width 25 height 22
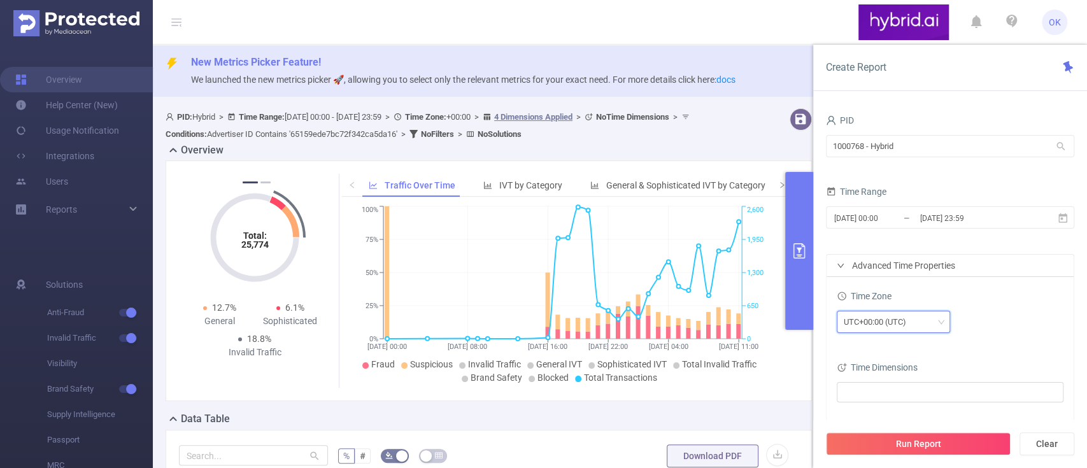
click at [921, 323] on div "UTC+00:00 (UTC)" at bounding box center [893, 321] width 99 height 21
click at [872, 209] on li "UTC-03:00" at bounding box center [892, 209] width 113 height 20
click at [1030, 343] on div "Time Zone UTC-03:00 Time Dimensions" at bounding box center [949, 352] width 247 height 151
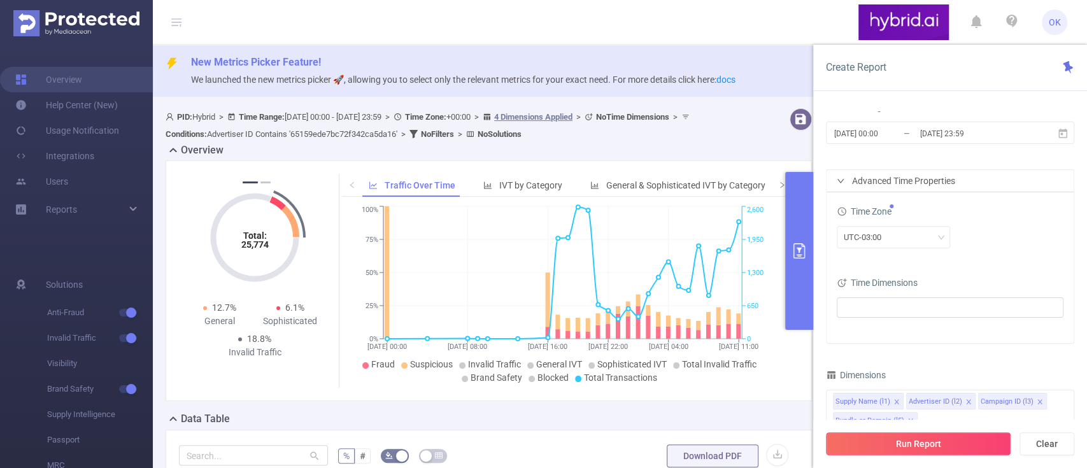
click at [912, 443] on button "Run Report" at bounding box center [918, 443] width 185 height 23
